Goal: Task Accomplishment & Management: Use online tool/utility

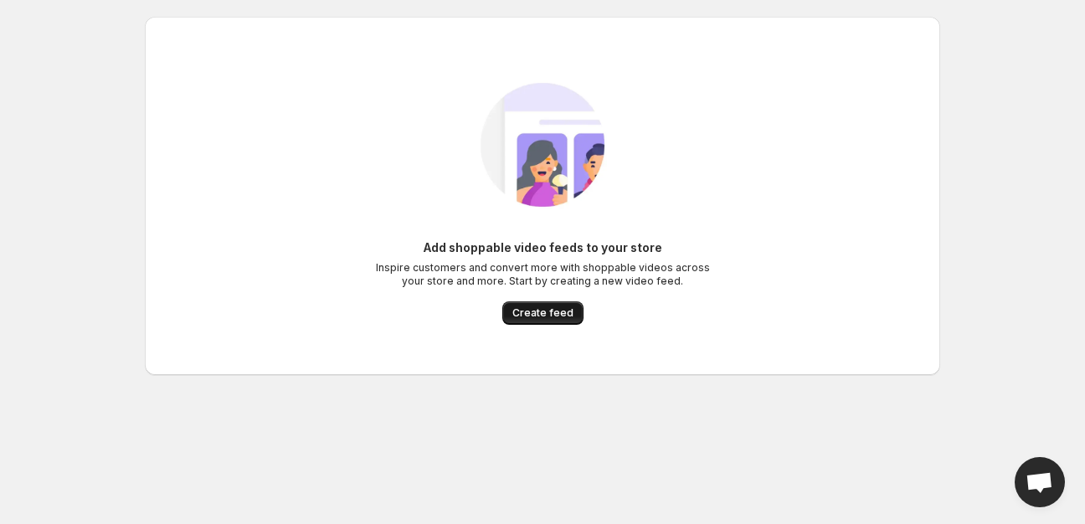
click at [549, 317] on span "Create feed" at bounding box center [542, 312] width 61 height 13
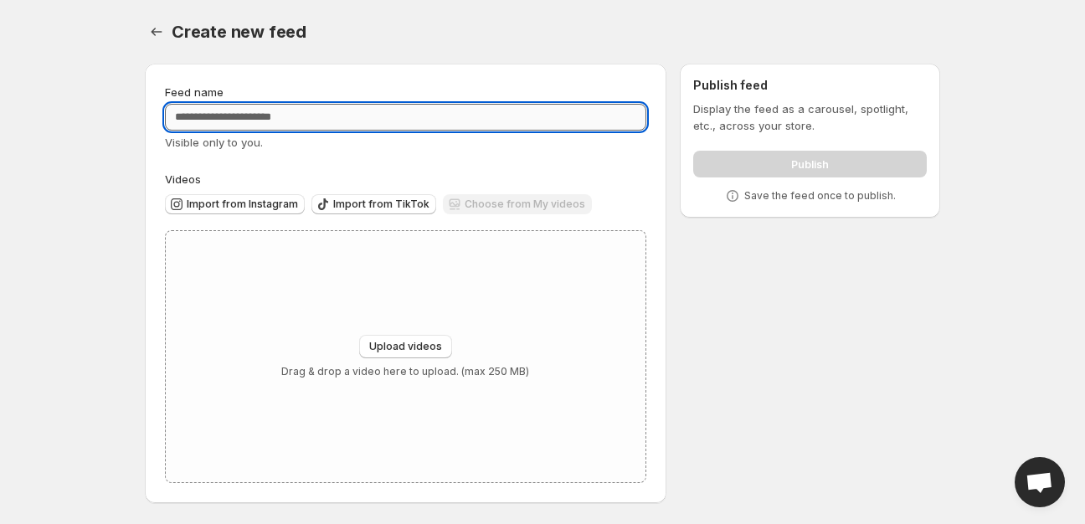
click at [337, 114] on input "Feed name" at bounding box center [405, 117] width 481 height 27
type input "*"
type input "**********"
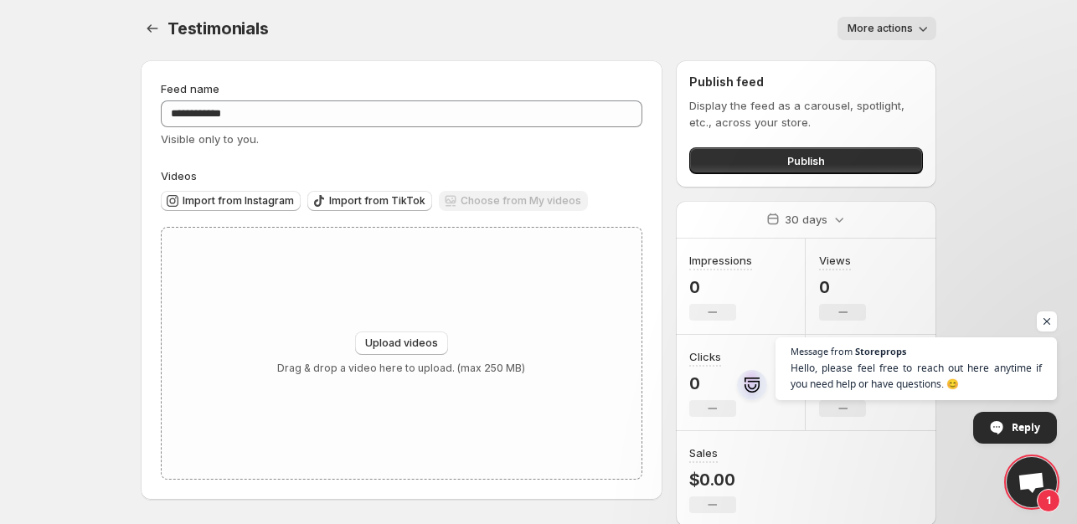
scroll to position [4, 0]
click at [798, 162] on span "Publish" at bounding box center [806, 160] width 38 height 17
click at [1052, 326] on span "Open chat" at bounding box center [1047, 321] width 21 height 21
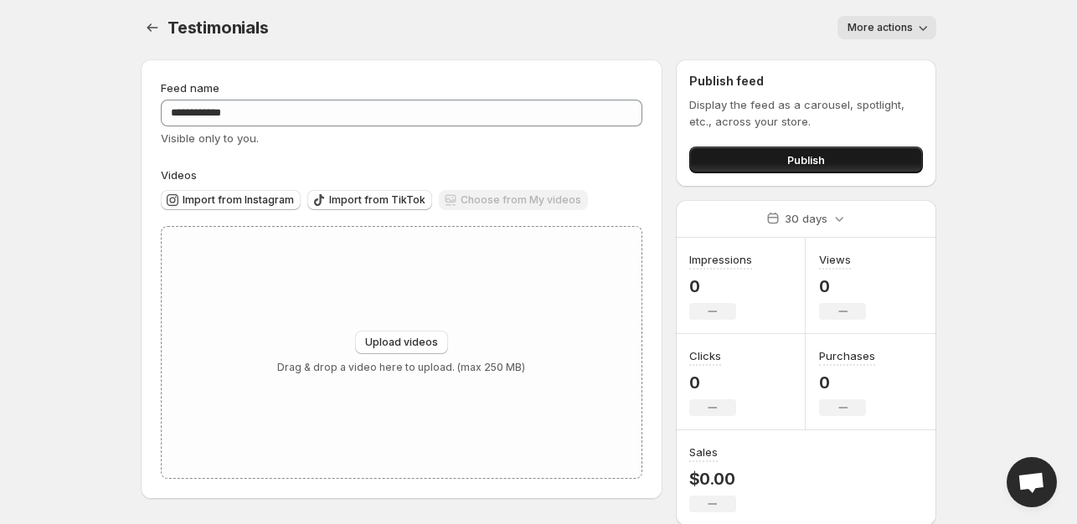
click at [841, 156] on button "Publish" at bounding box center [806, 160] width 234 height 27
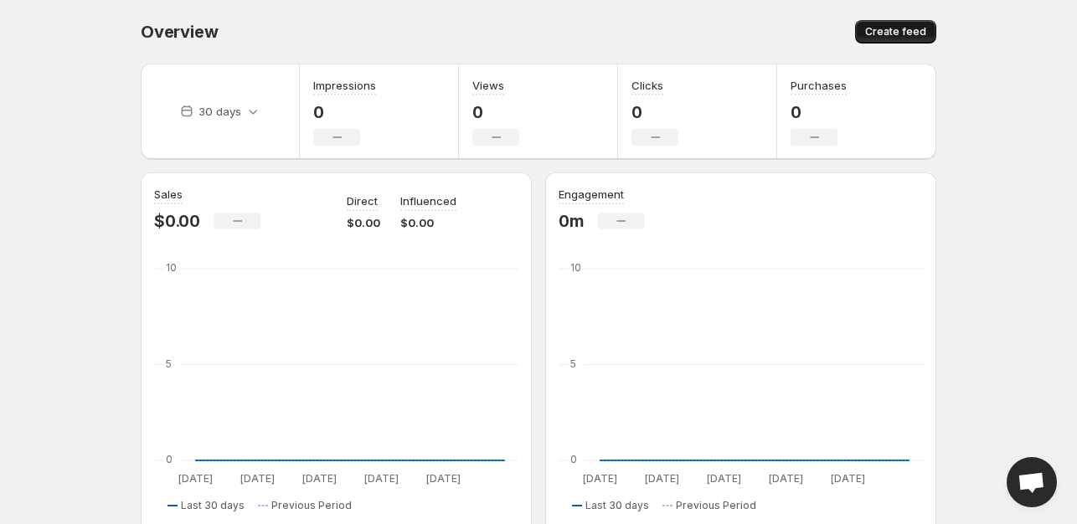
click at [881, 35] on span "Create feed" at bounding box center [895, 31] width 61 height 13
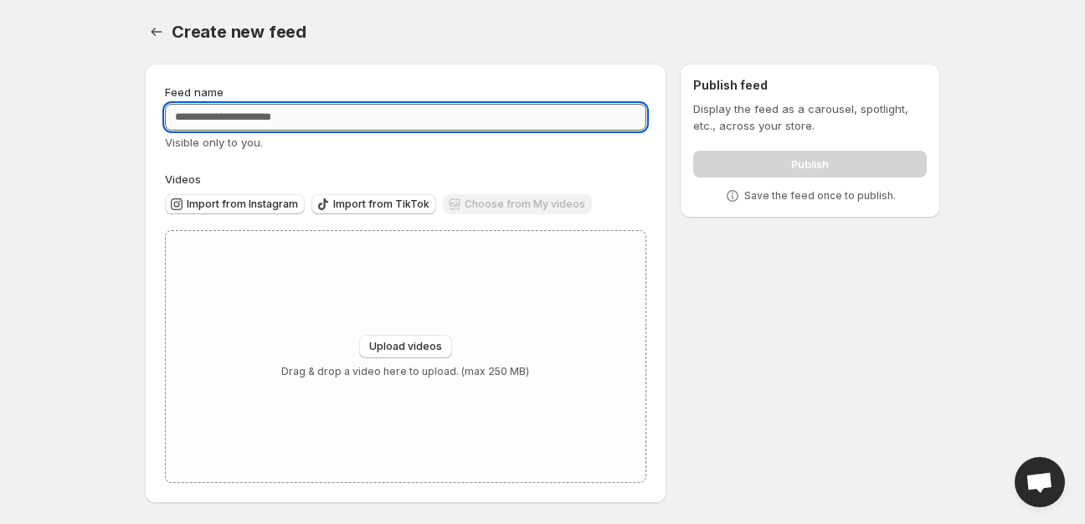
click at [375, 121] on input "Feed name" at bounding box center [405, 117] width 481 height 27
type input "****"
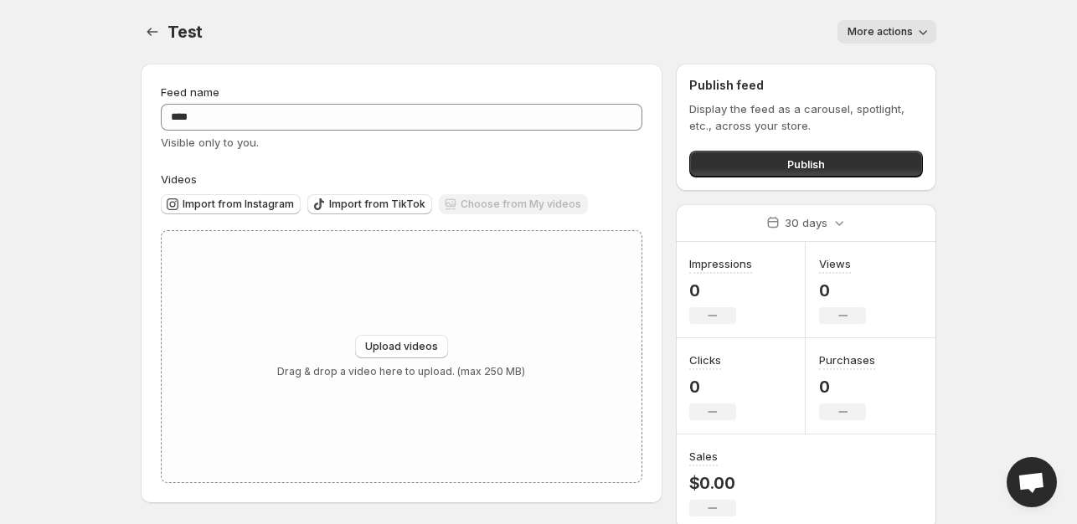
click at [895, 33] on span "More actions" at bounding box center [879, 31] width 65 height 13
click at [900, 32] on span "More actions" at bounding box center [879, 31] width 65 height 13
click at [853, 167] on button "Publish" at bounding box center [806, 164] width 234 height 27
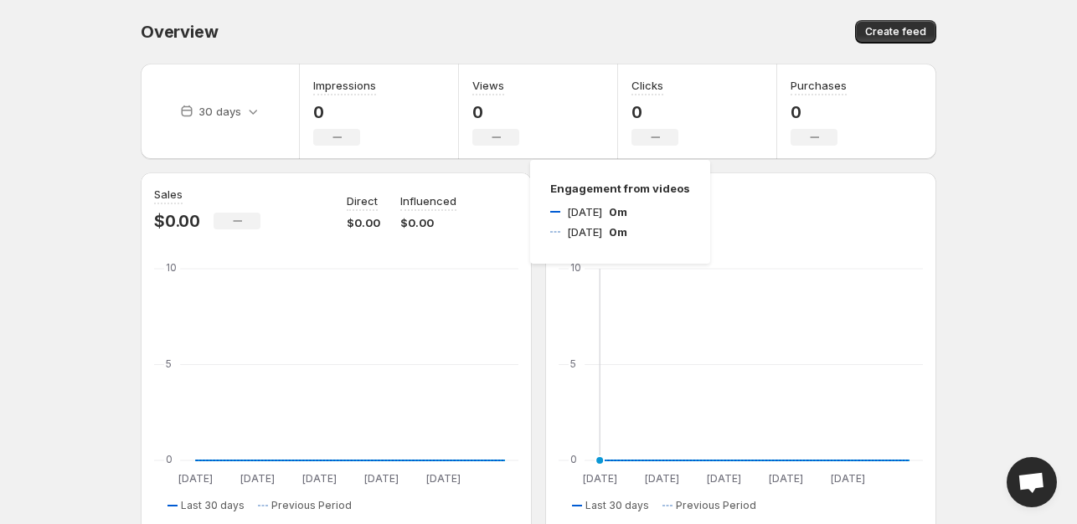
scroll to position [419, 0]
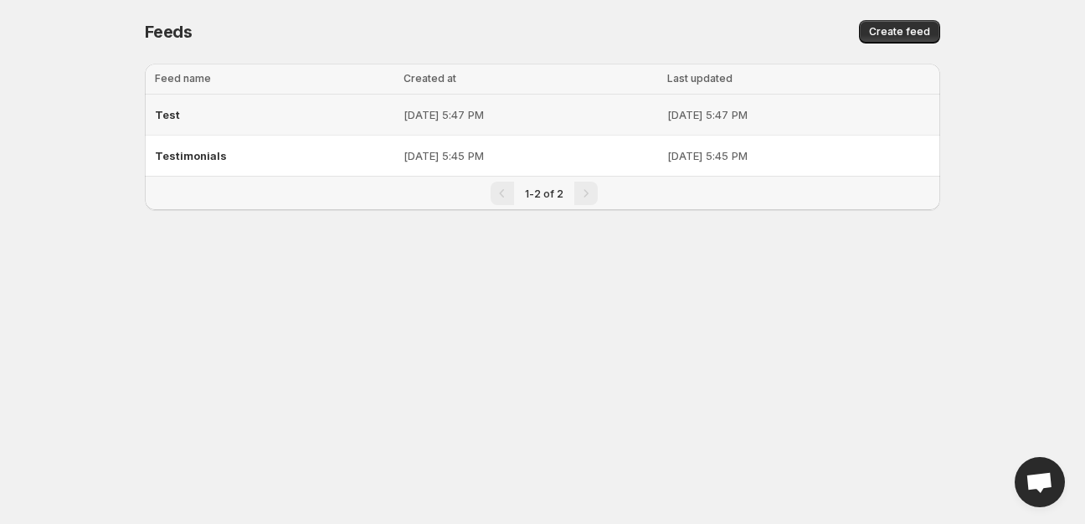
click at [272, 120] on div "Test" at bounding box center [274, 115] width 239 height 30
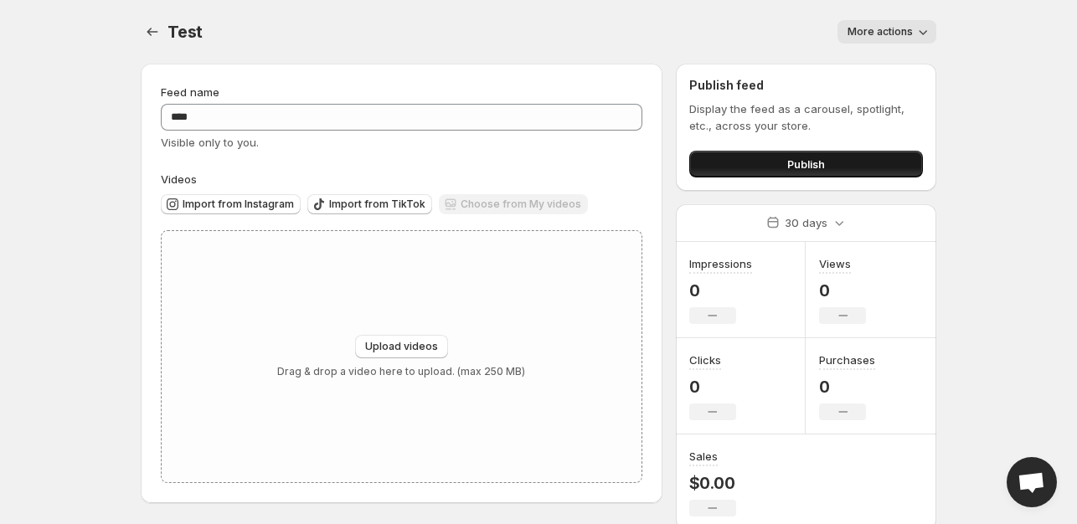
click at [799, 165] on span "Publish" at bounding box center [806, 164] width 38 height 17
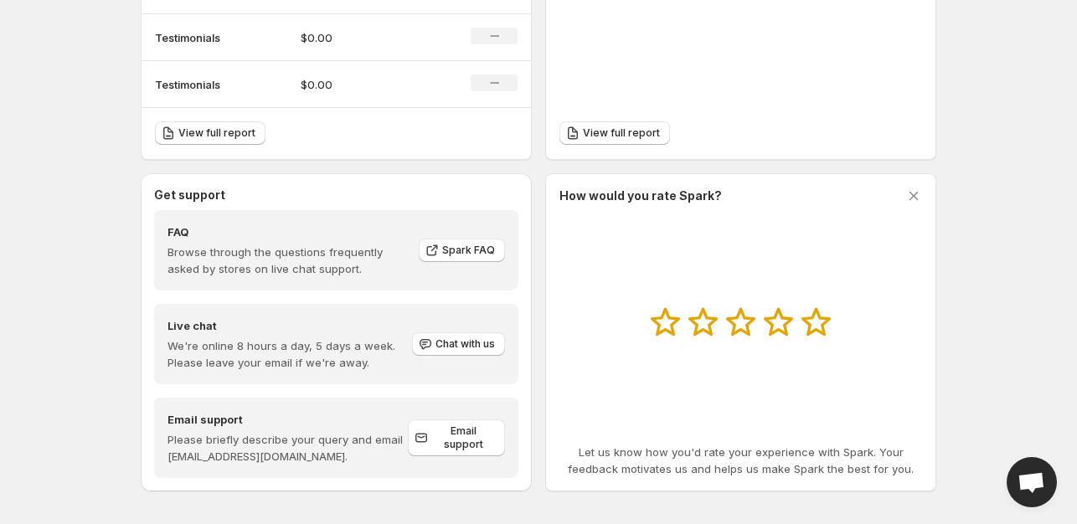
scroll to position [586, 0]
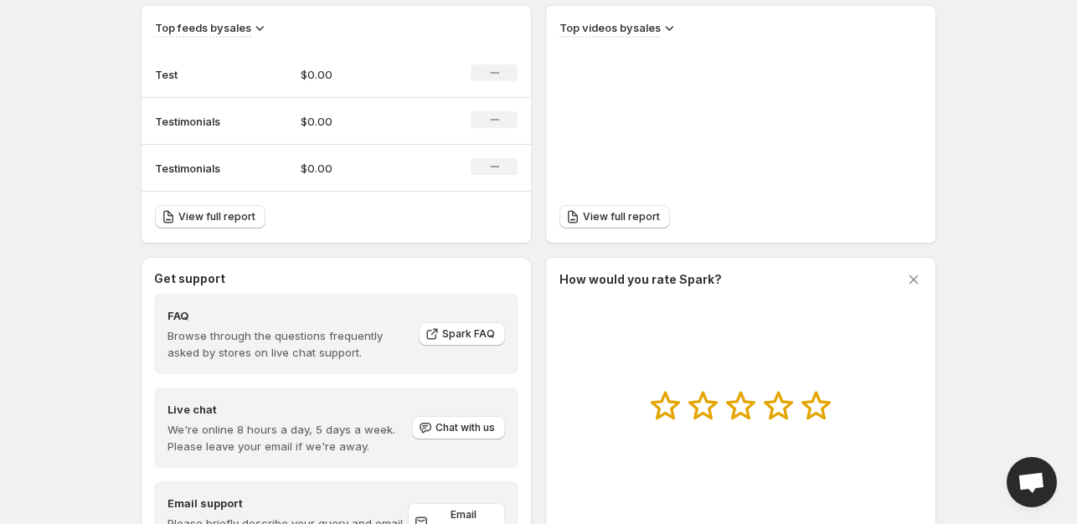
click at [835, 412] on div at bounding box center [740, 407] width 363 height 33
click at [817, 409] on icon at bounding box center [815, 406] width 29 height 28
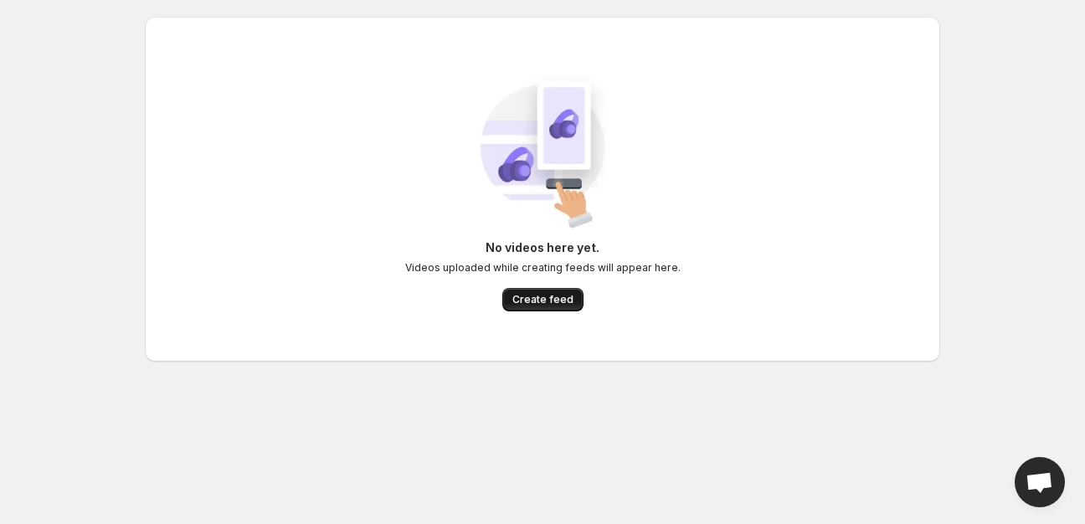
click at [543, 294] on span "Create feed" at bounding box center [542, 299] width 61 height 13
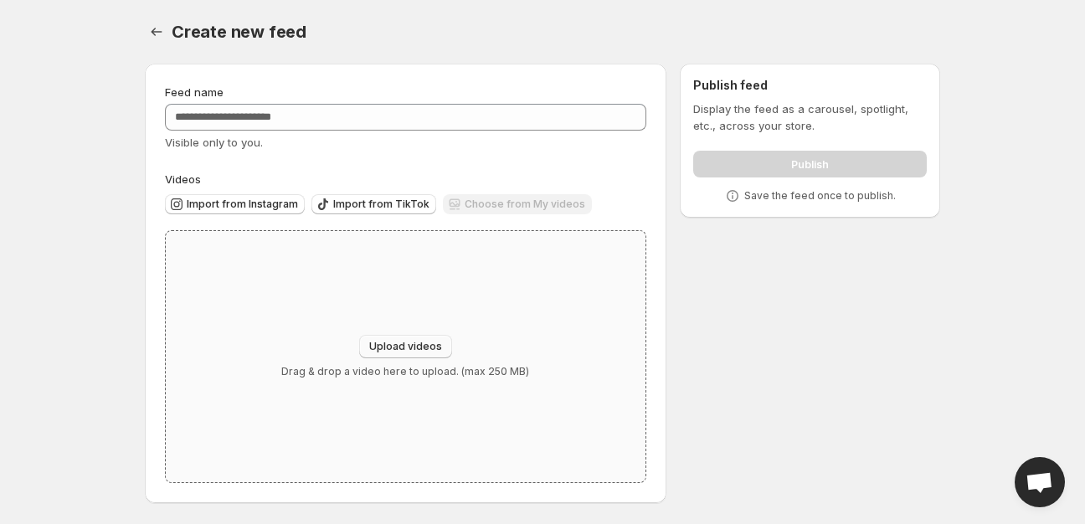
click at [425, 345] on span "Upload videos" at bounding box center [405, 346] width 73 height 13
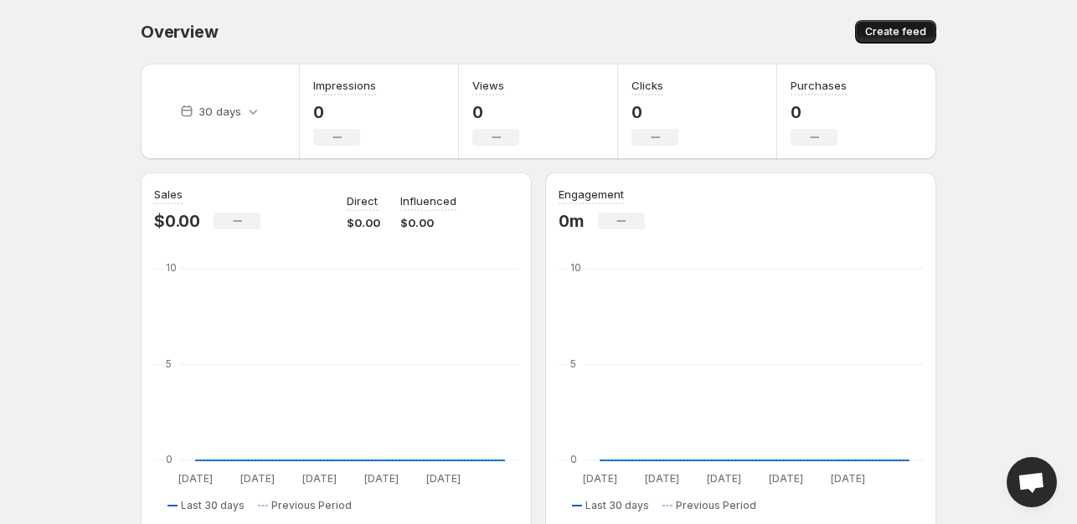
click at [907, 32] on span "Create feed" at bounding box center [895, 31] width 61 height 13
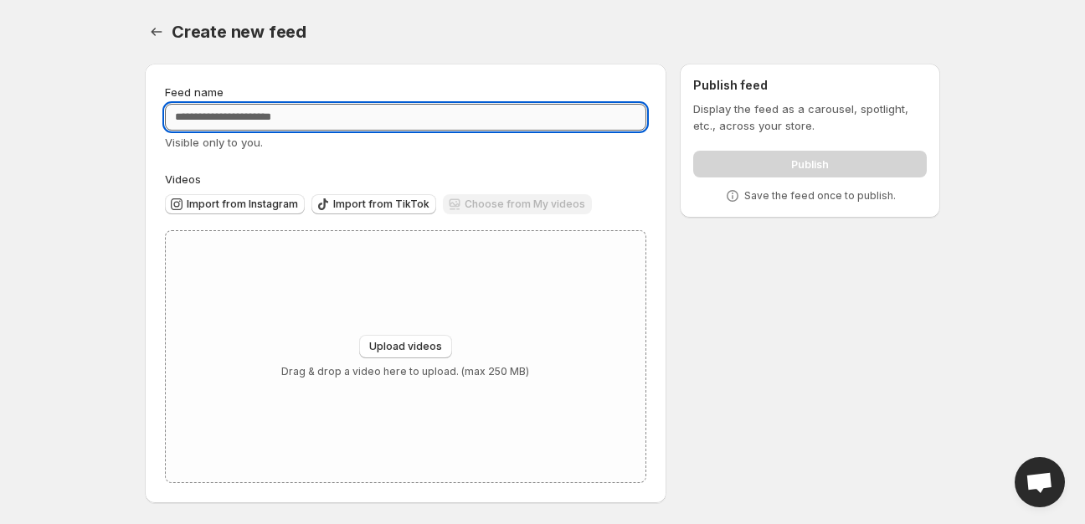
click at [362, 121] on input "Feed name" at bounding box center [405, 117] width 481 height 27
type input "**********"
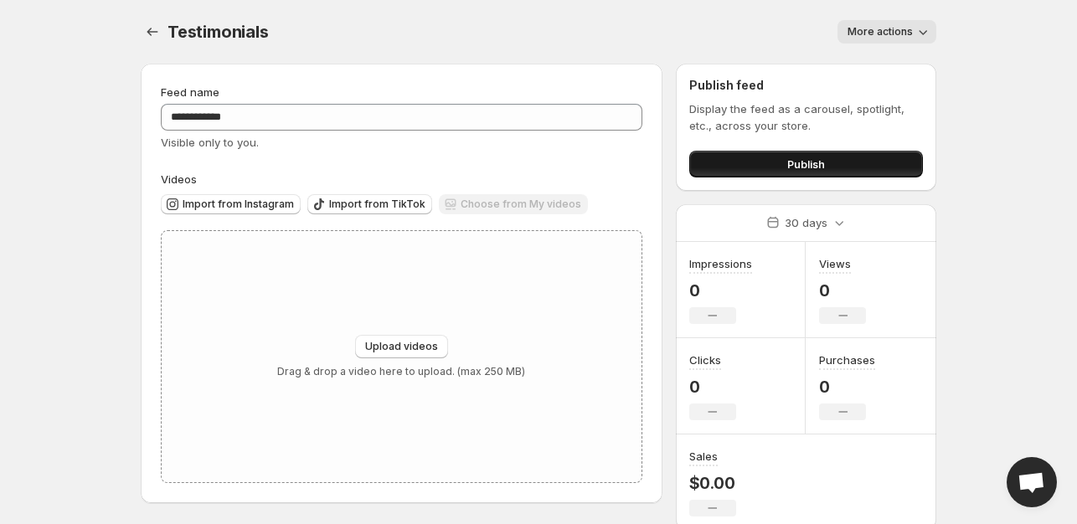
click at [872, 167] on button "Publish" at bounding box center [806, 164] width 234 height 27
